Goal: Task Accomplishment & Management: Use online tool/utility

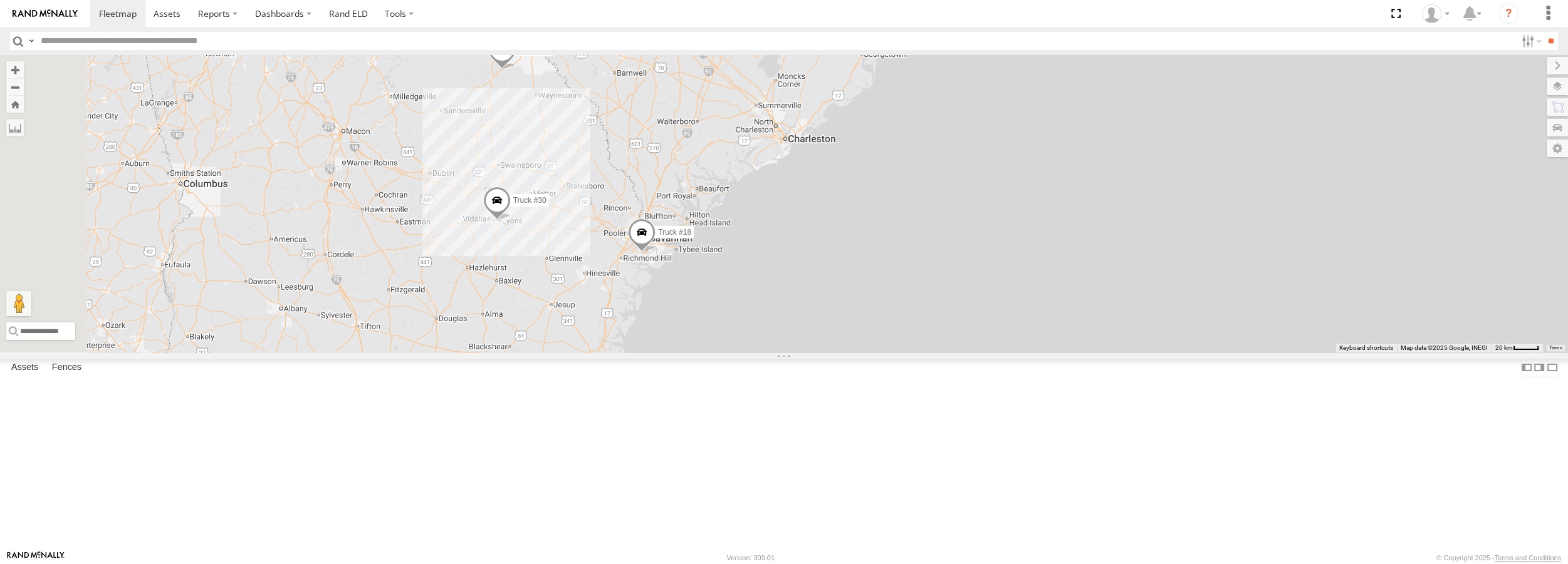
drag, startPoint x: 765, startPoint y: 138, endPoint x: 779, endPoint y: 264, distance: 126.8
click at [779, 264] on div "Truck #18 Truck #30 Truck #31 Truck #32" at bounding box center [784, 203] width 1568 height 297
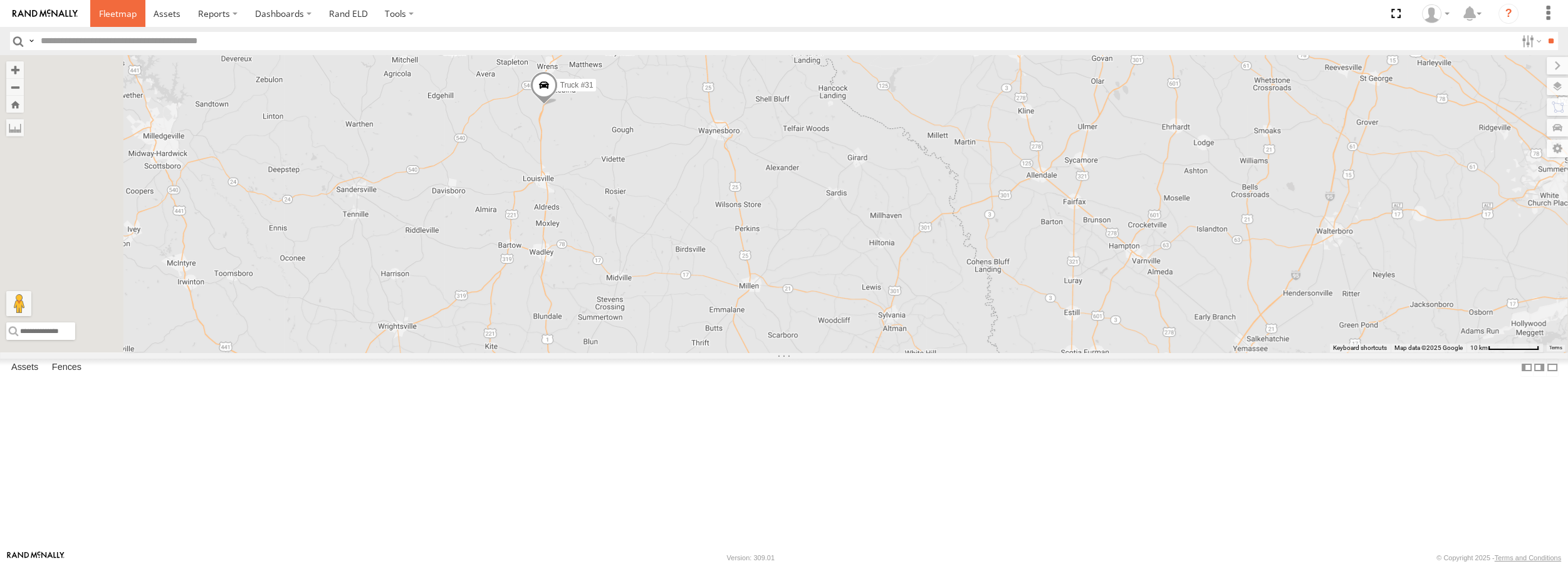
click at [100, 14] on span at bounding box center [118, 13] width 38 height 12
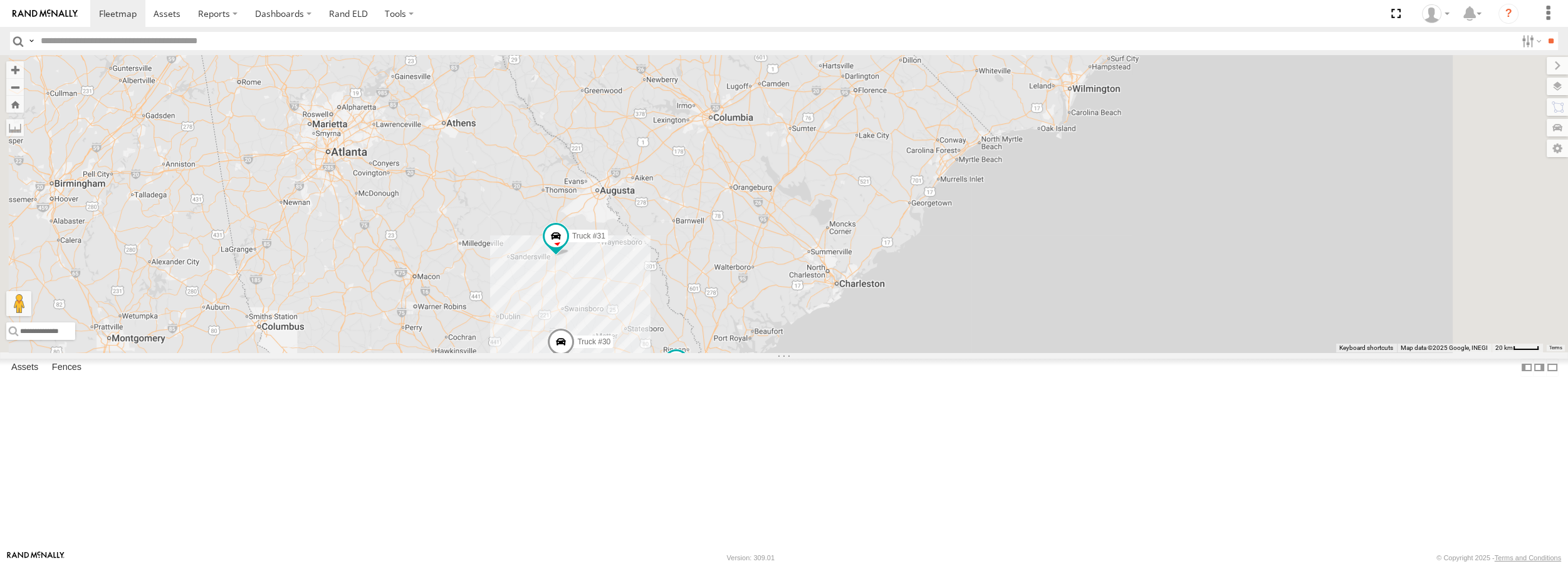
drag, startPoint x: 798, startPoint y: 229, endPoint x: 1191, endPoint y: 120, distance: 407.8
click at [1203, 111] on div "Truck #18 Truck #30 Truck #31" at bounding box center [784, 203] width 1568 height 297
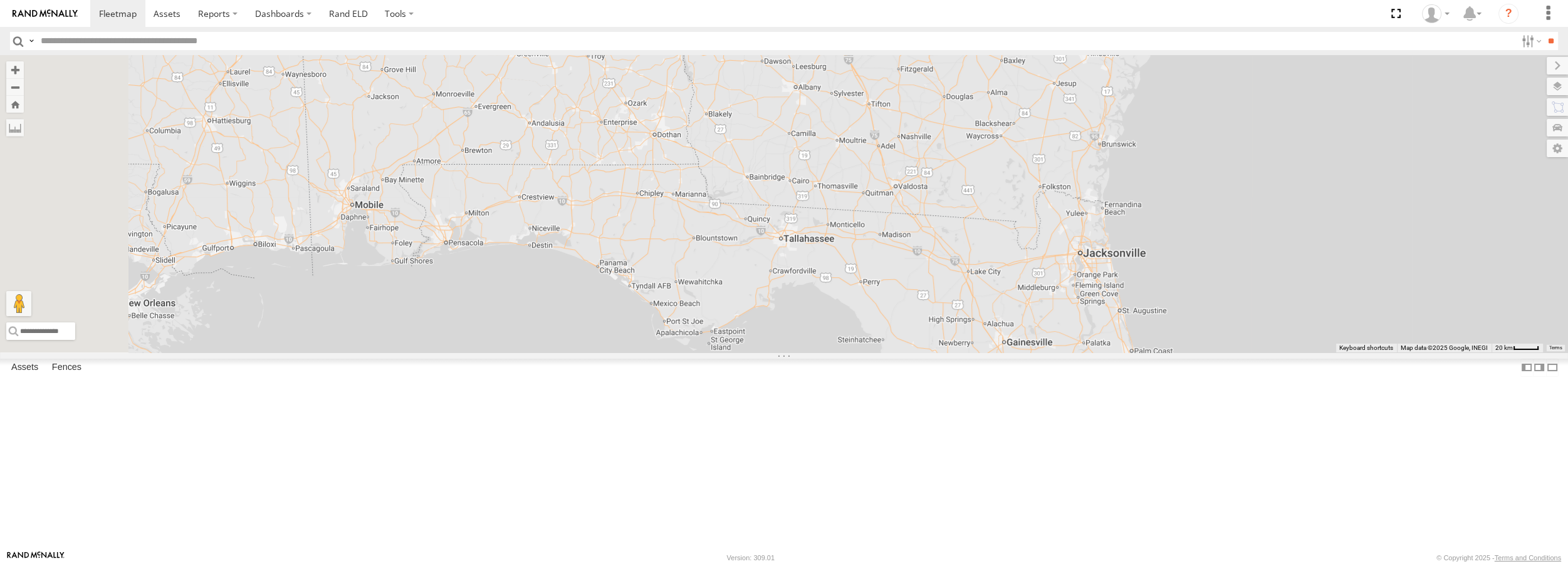
drag, startPoint x: 923, startPoint y: 439, endPoint x: 959, endPoint y: 188, distance: 253.6
click at [959, 188] on div "Truck #18 Truck #30 Truck #31" at bounding box center [784, 203] width 1568 height 297
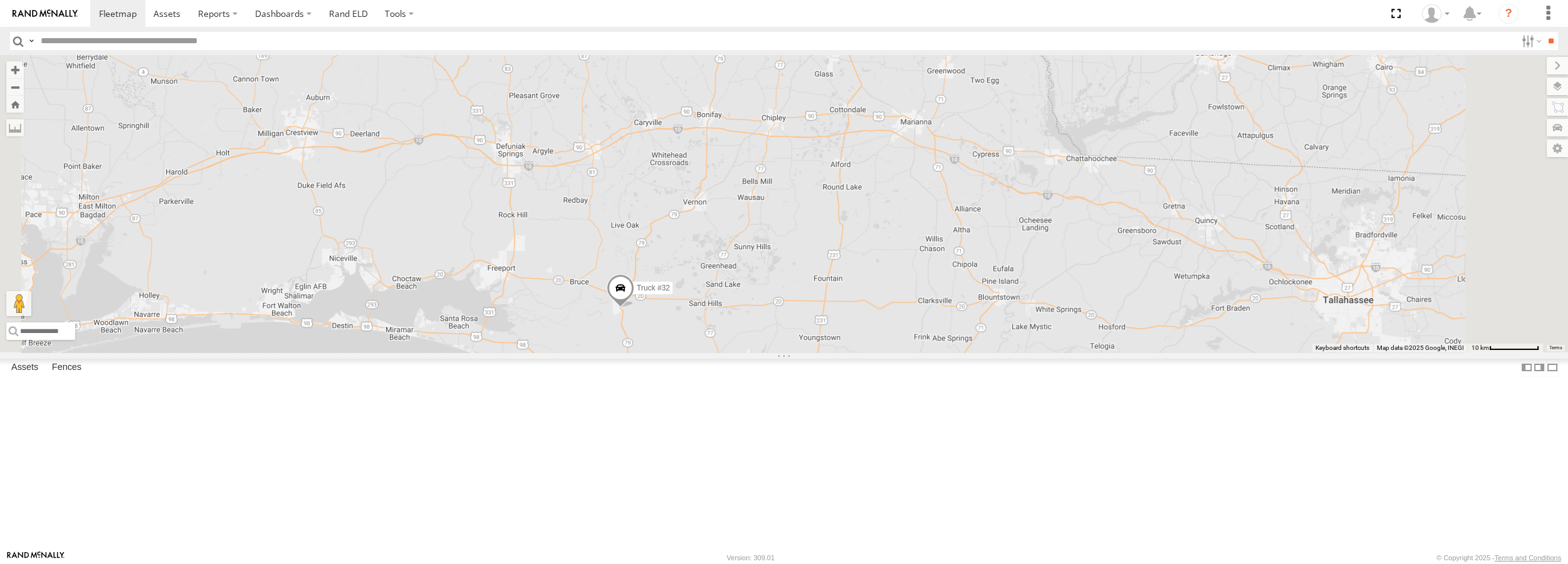
drag, startPoint x: 833, startPoint y: 500, endPoint x: 804, endPoint y: 354, distance: 148.9
click at [804, 352] on div "Truck #18 Truck #30 Truck #31 Truck #32" at bounding box center [784, 203] width 1568 height 297
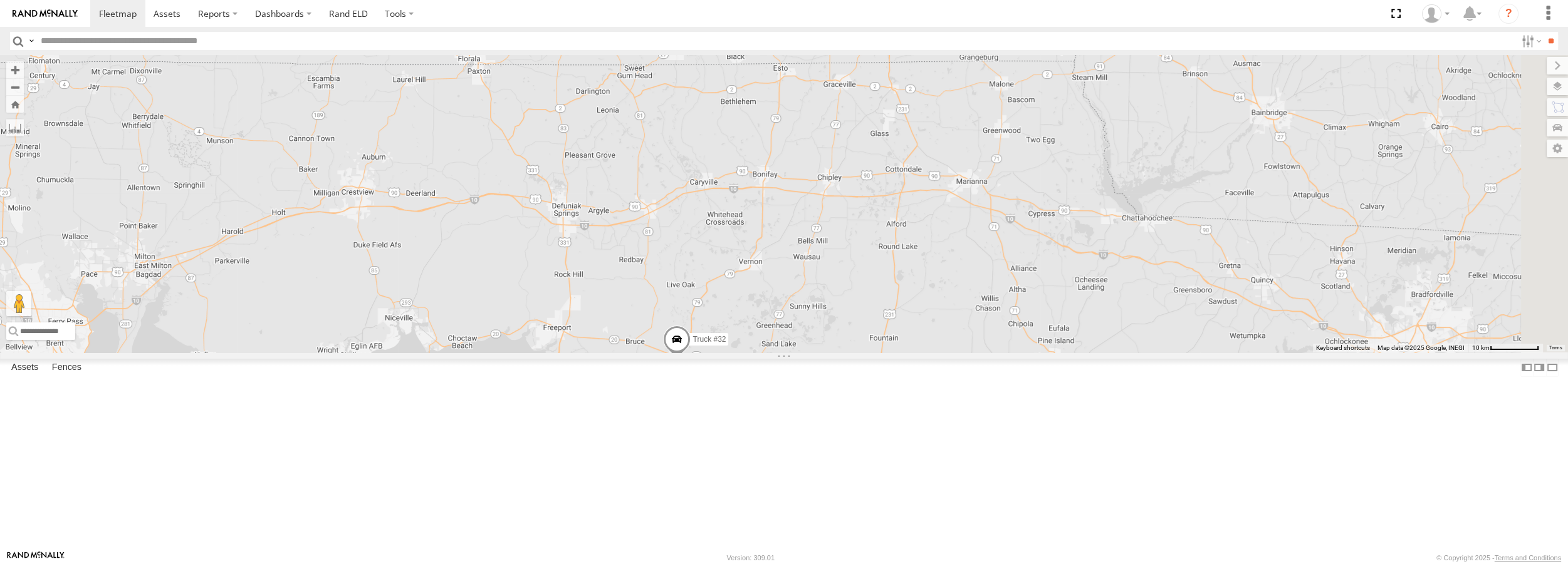
drag, startPoint x: 1169, startPoint y: 121, endPoint x: 946, endPoint y: 350, distance: 319.6
click at [946, 350] on div "Truck #18 Truck #30 Truck #31 Truck #32" at bounding box center [784, 203] width 1568 height 297
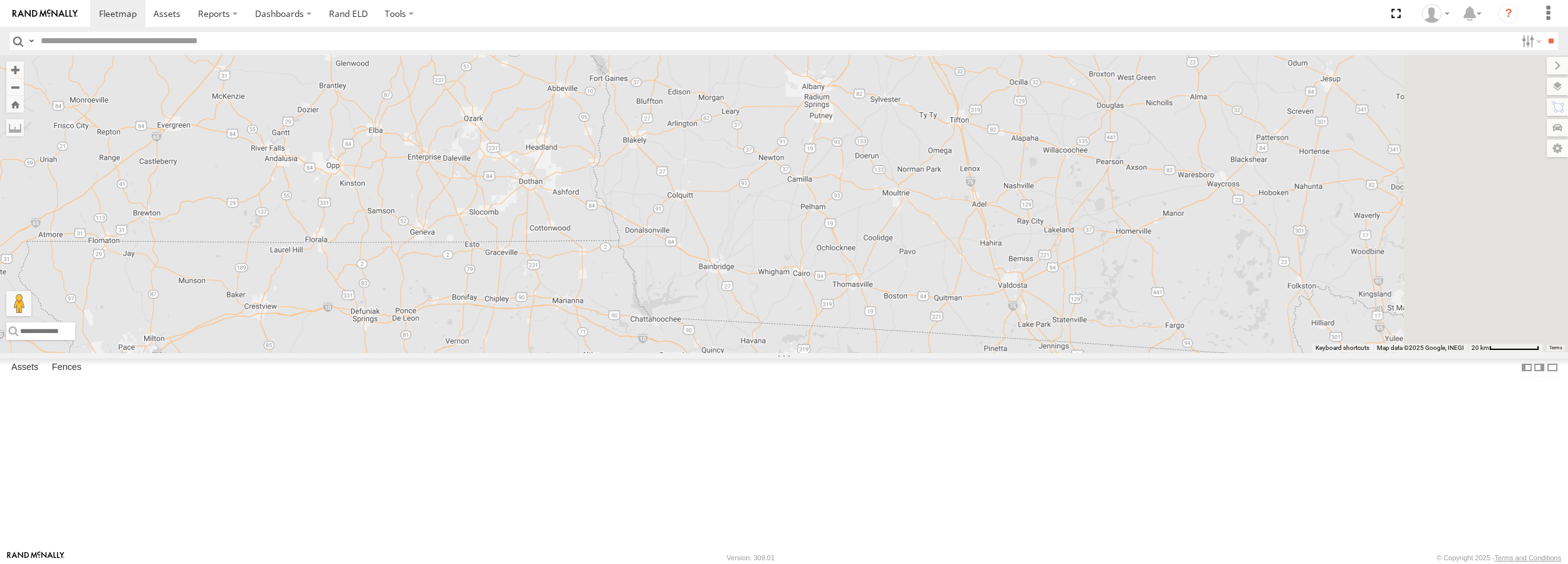
drag, startPoint x: 1390, startPoint y: 408, endPoint x: 853, endPoint y: 460, distance: 539.5
click at [853, 352] on div "Truck #18 Truck #30 Truck #31 Truck #32" at bounding box center [784, 203] width 1568 height 297
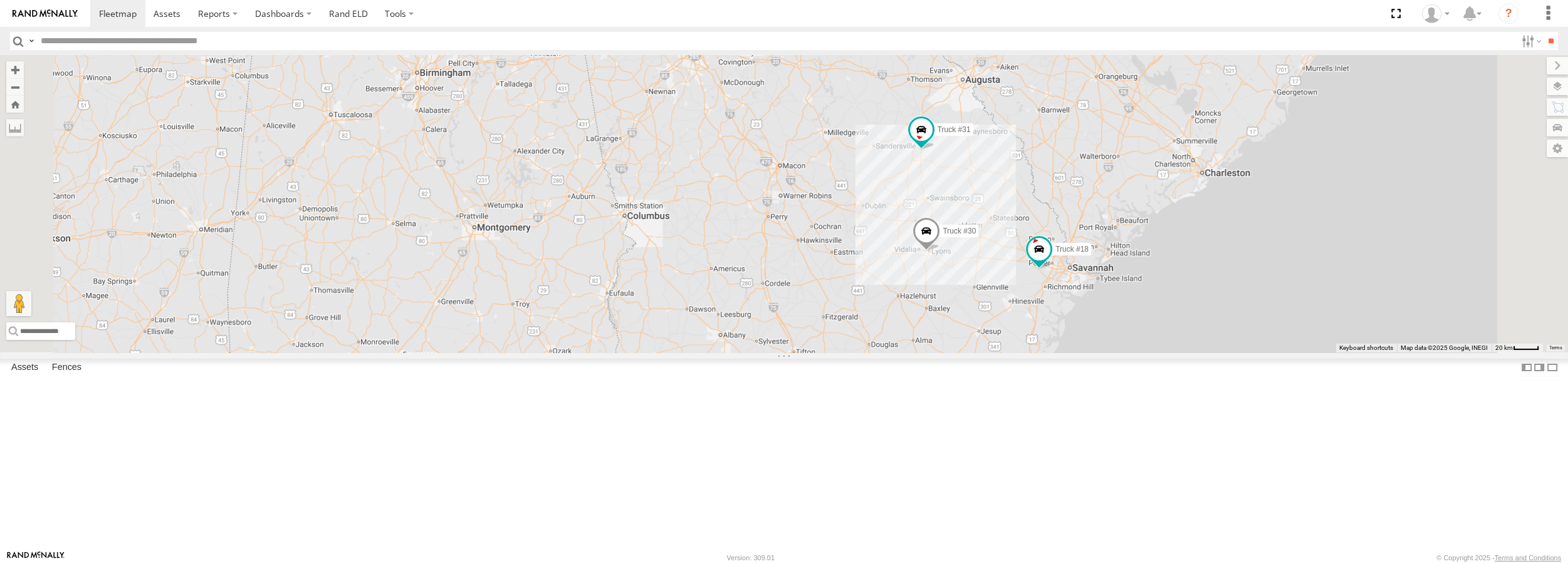
drag, startPoint x: 584, startPoint y: 136, endPoint x: 634, endPoint y: 285, distance: 157.2
click at [634, 285] on div "Truck #18 Truck #30 Truck #31 Truck #32" at bounding box center [784, 203] width 1568 height 297
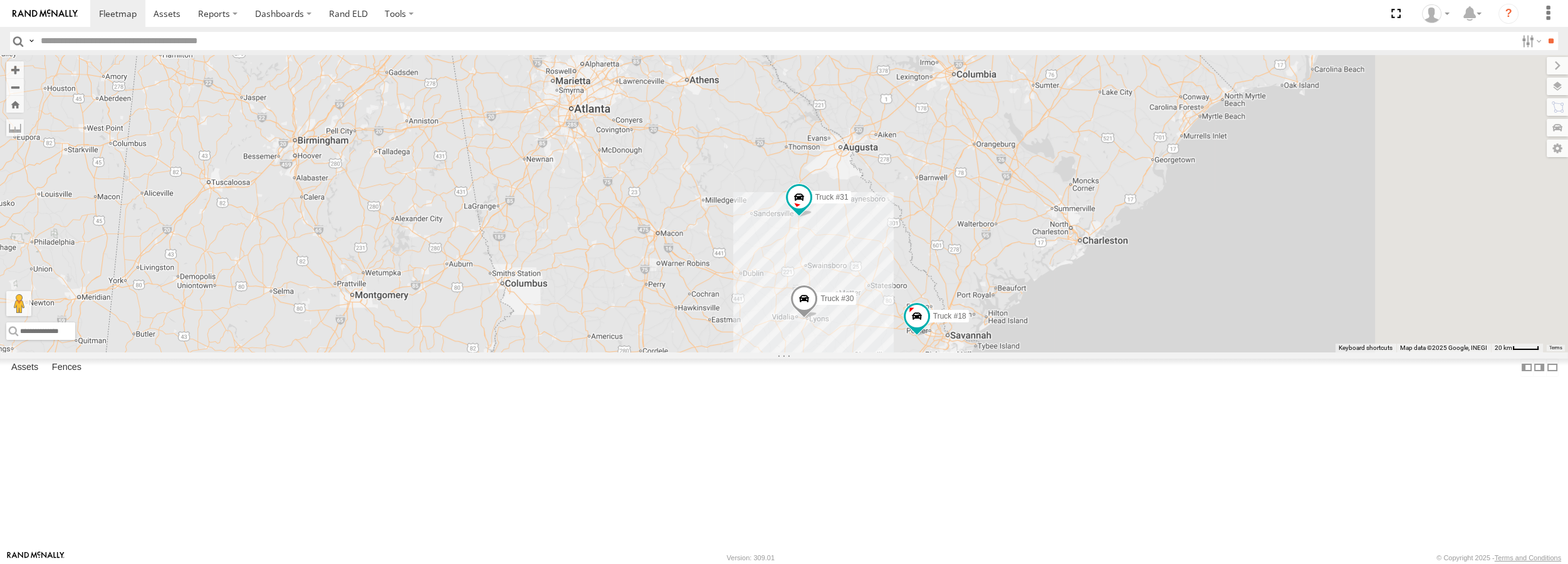
drag, startPoint x: 898, startPoint y: 382, endPoint x: 755, endPoint y: 283, distance: 173.9
click at [755, 283] on div "Truck #18 Truck #30 Truck #31 Truck #32" at bounding box center [784, 203] width 1568 height 297
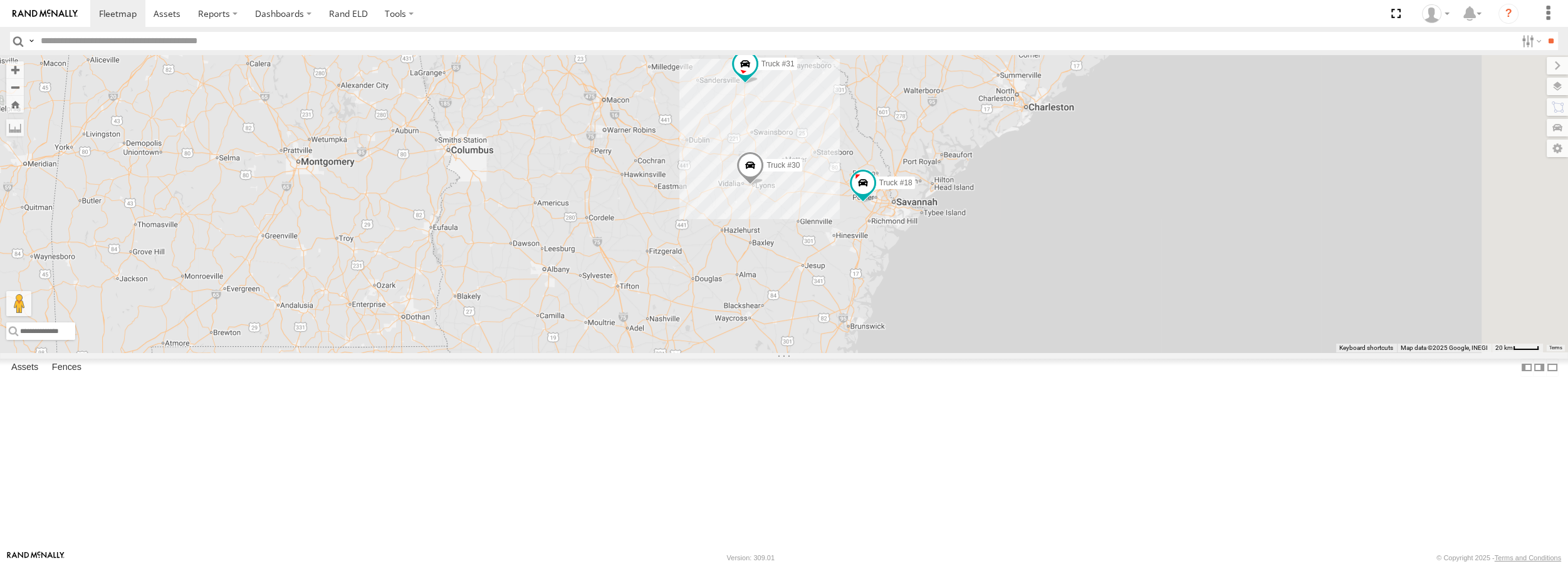
drag, startPoint x: 957, startPoint y: 505, endPoint x: 900, endPoint y: 365, distance: 151.2
click at [900, 352] on div "Truck #18 Truck #30 Truck #31 Truck #32" at bounding box center [784, 203] width 1568 height 297
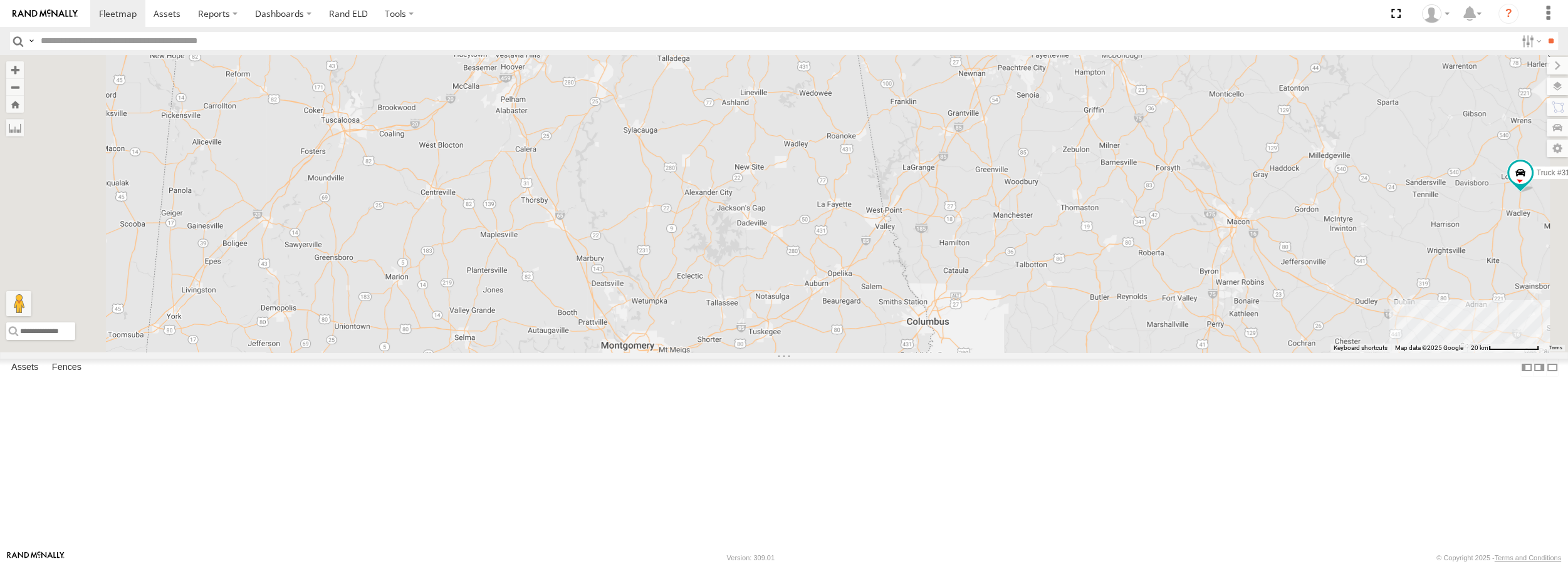
drag, startPoint x: 703, startPoint y: 492, endPoint x: 823, endPoint y: 421, distance: 139.4
click at [823, 352] on div "Truck #18 Truck #30 Truck #31 Truck #32" at bounding box center [784, 203] width 1568 height 297
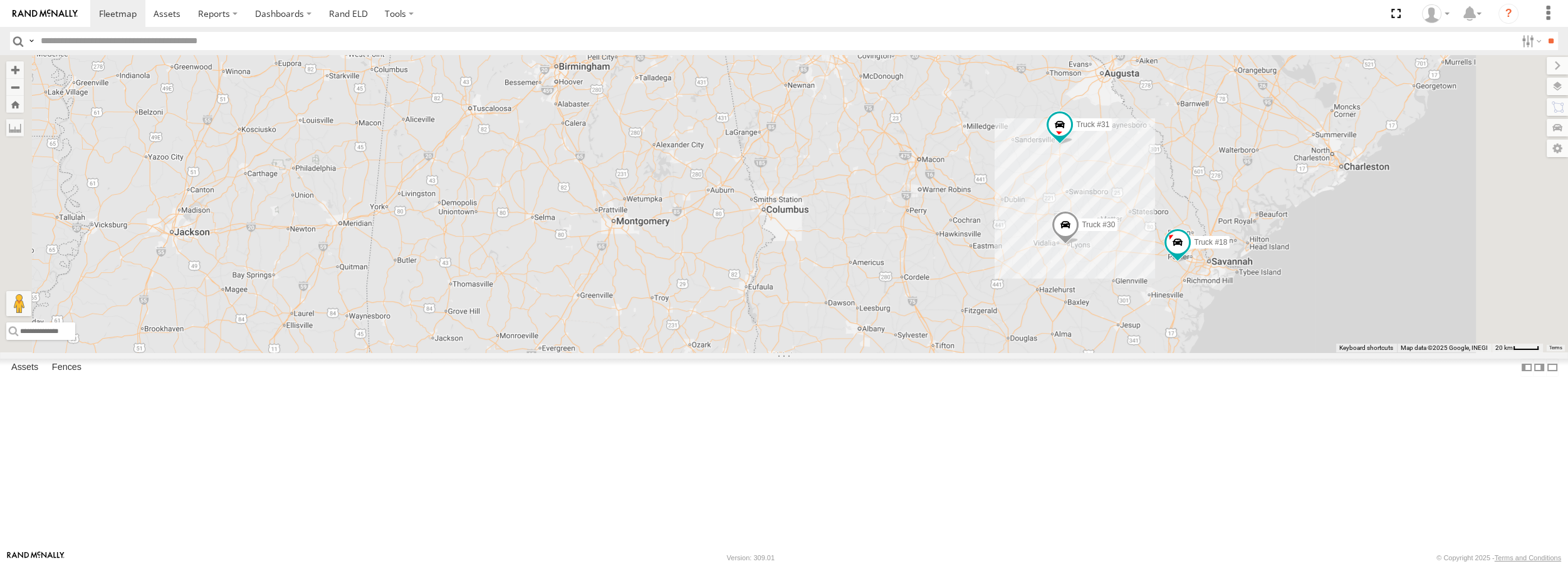
drag, startPoint x: 810, startPoint y: 472, endPoint x: 784, endPoint y: 345, distance: 129.6
click at [784, 345] on div "Truck #18 Truck #30 Truck #31" at bounding box center [784, 203] width 1568 height 297
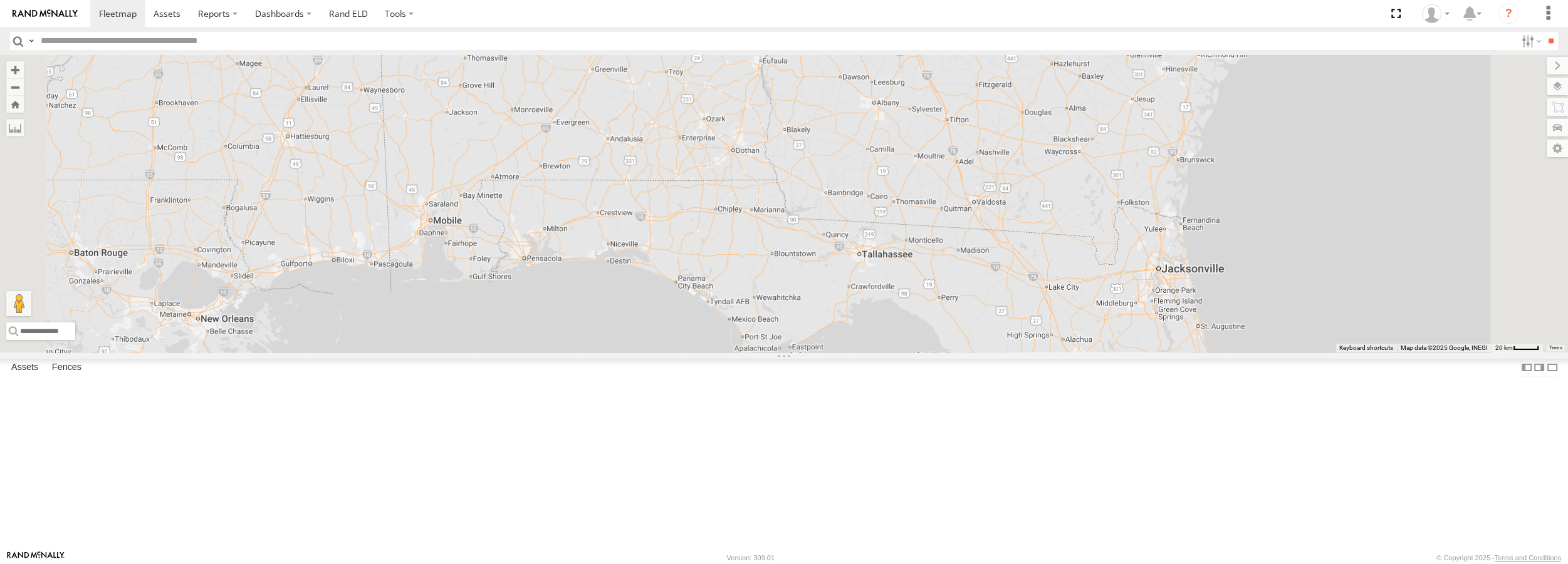
drag, startPoint x: 809, startPoint y: 456, endPoint x: 824, endPoint y: 226, distance: 230.5
click at [824, 226] on div "Truck #18 Truck #30 Truck #31" at bounding box center [784, 203] width 1568 height 297
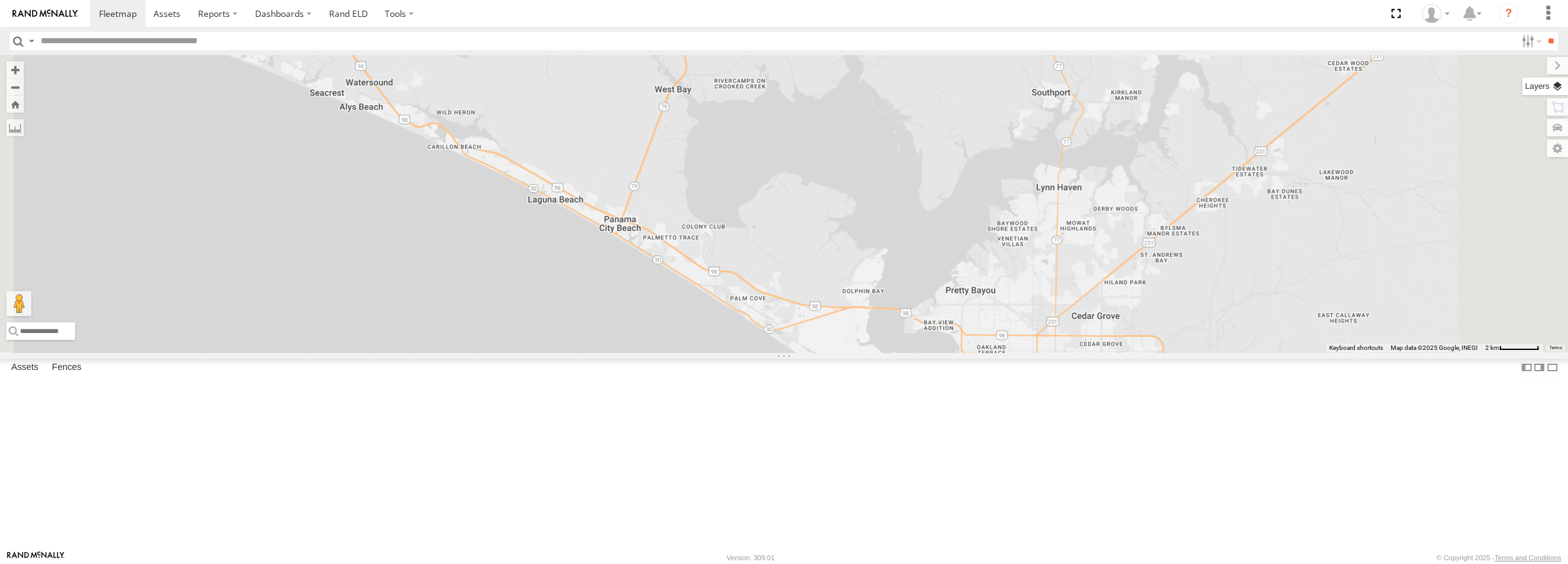
click at [1556, 86] on label at bounding box center [1546, 86] width 46 height 17
click at [0, 0] on label at bounding box center [0, 0] width 0 height 0
click at [0, 0] on span "Satellite + Roadmap" at bounding box center [0, 0] width 0 height 0
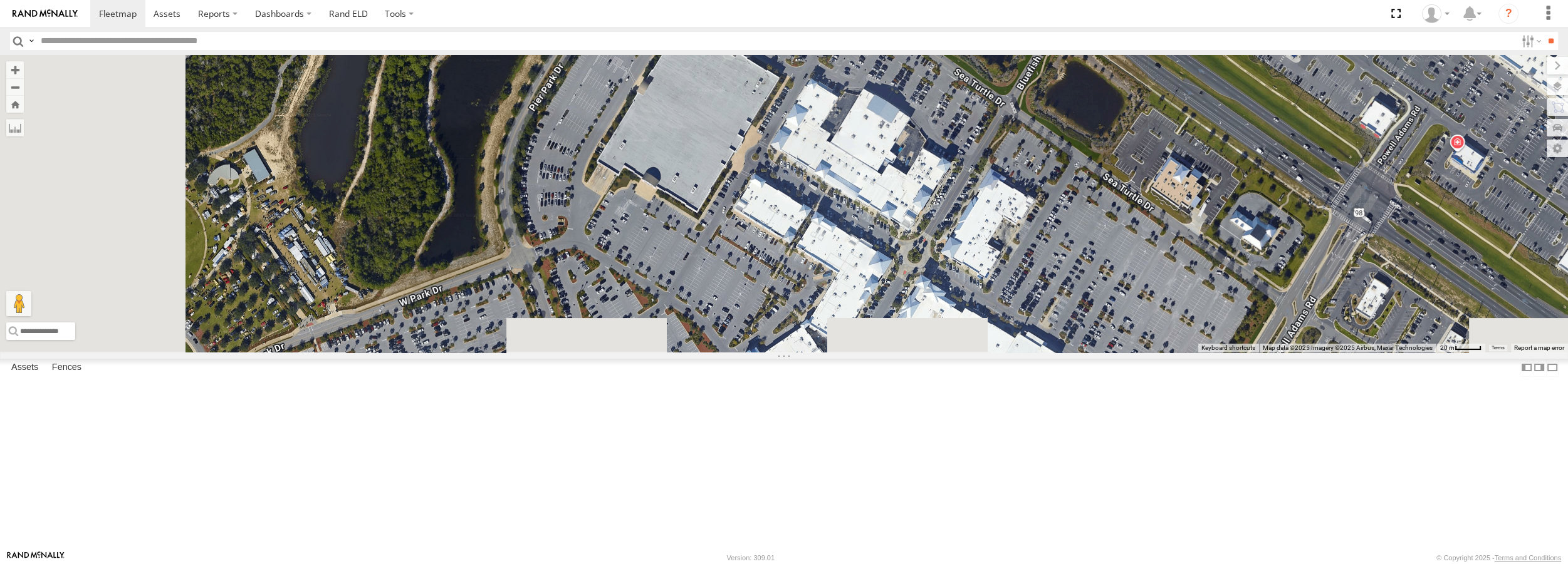
drag, startPoint x: 688, startPoint y: 304, endPoint x: 777, endPoint y: 76, distance: 244.8
click at [777, 76] on div "Truck #18 Truck #30 Truck #31 Truck #32" at bounding box center [784, 203] width 1568 height 297
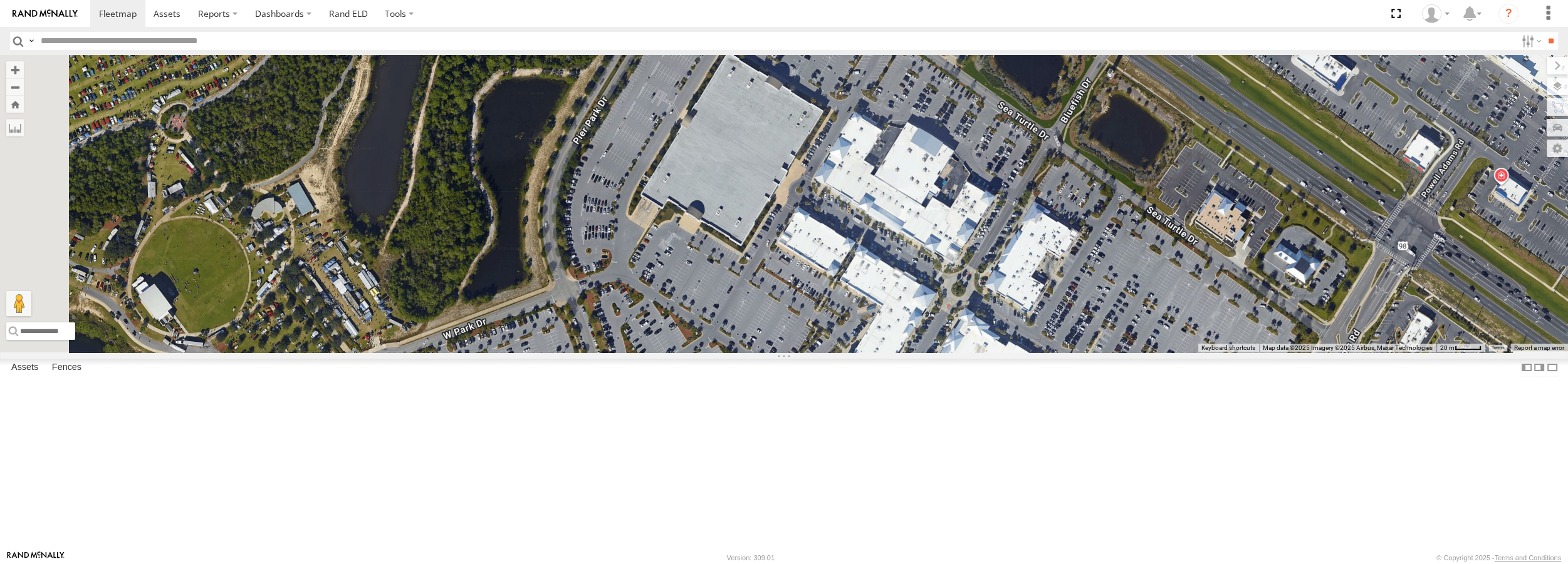
drag, startPoint x: 769, startPoint y: 312, endPoint x: 818, endPoint y: 352, distance: 63.3
click at [818, 352] on div "Truck #18 Truck #30 Truck #31 Truck #32" at bounding box center [784, 203] width 1568 height 297
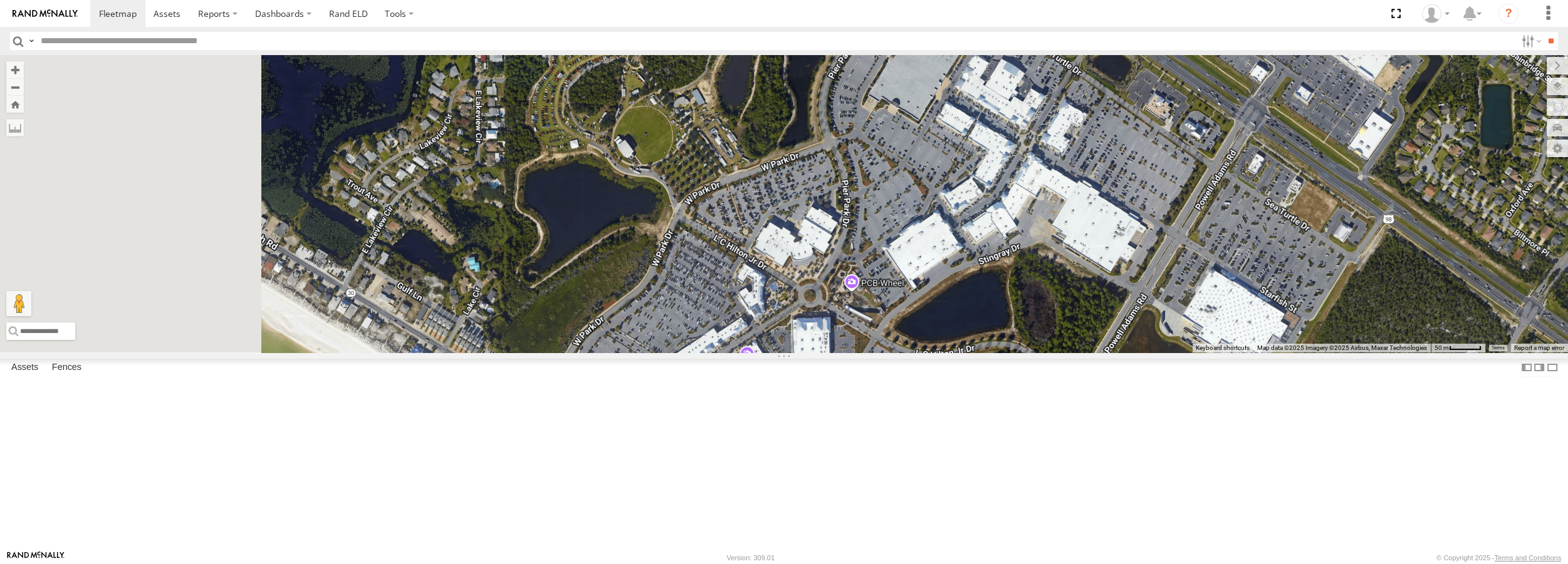
drag, startPoint x: 781, startPoint y: 489, endPoint x: 1006, endPoint y: 356, distance: 261.4
click at [1006, 352] on div "Truck #18 Truck #30 Truck #31 Truck #32" at bounding box center [784, 203] width 1568 height 297
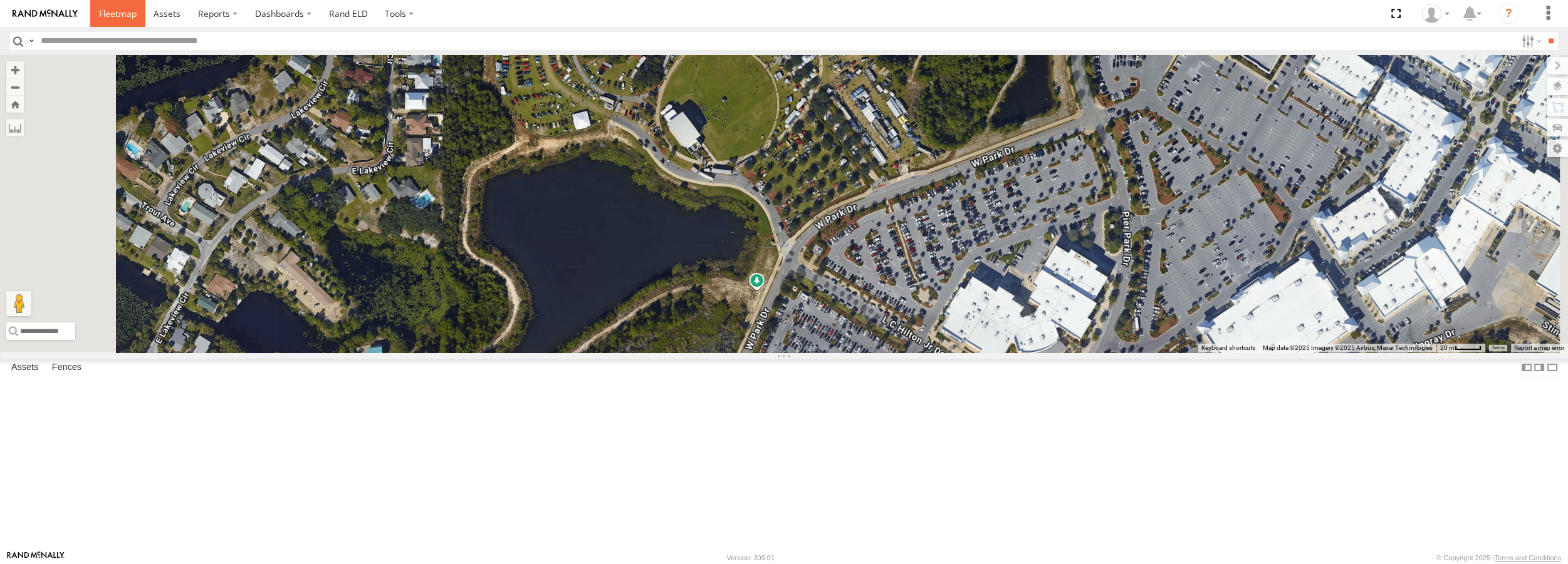
click at [122, 15] on span at bounding box center [118, 13] width 38 height 12
